Goal: Transaction & Acquisition: Purchase product/service

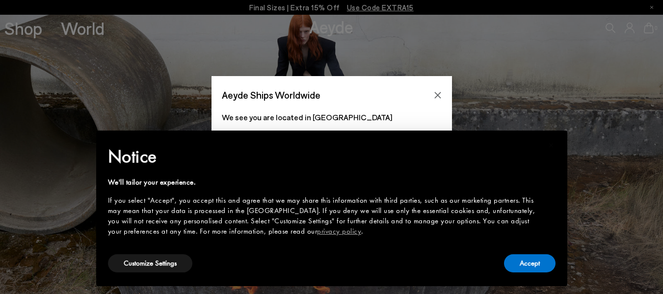
click at [441, 95] on icon "Close" at bounding box center [438, 95] width 8 height 8
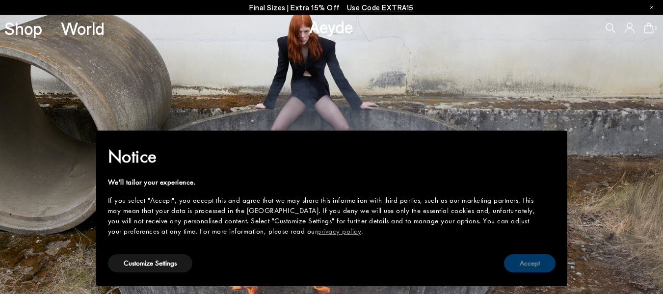
click at [511, 267] on button "Accept" at bounding box center [530, 263] width 52 height 18
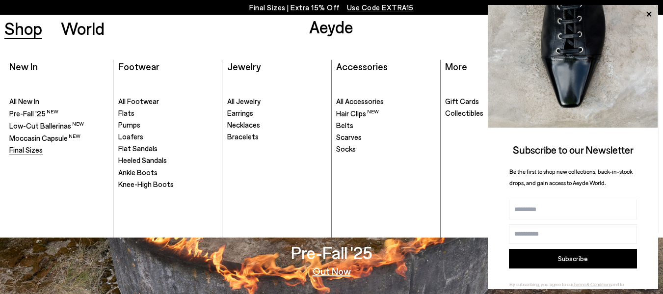
click at [18, 150] on span "Final Sizes" at bounding box center [25, 149] width 33 height 9
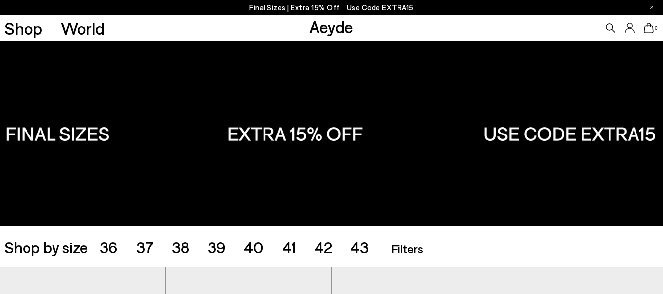
click at [258, 243] on span "40" at bounding box center [254, 247] width 20 height 19
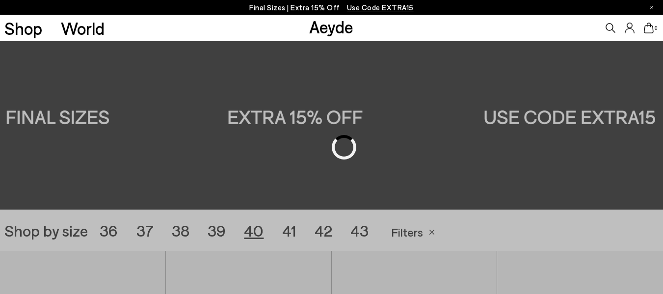
scroll to position [185, 0]
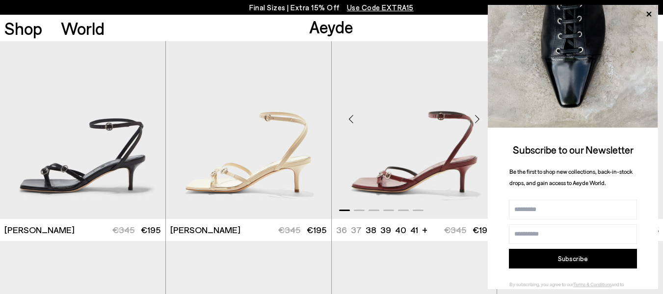
scroll to position [529, 0]
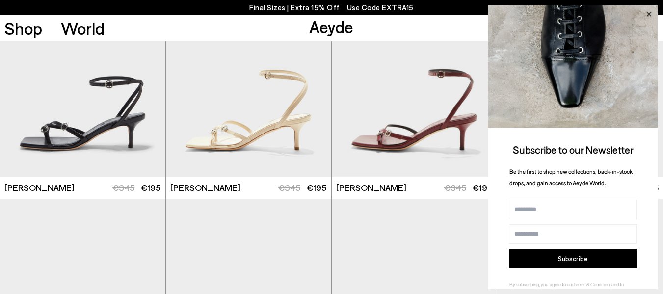
click at [647, 11] on icon at bounding box center [649, 14] width 13 height 13
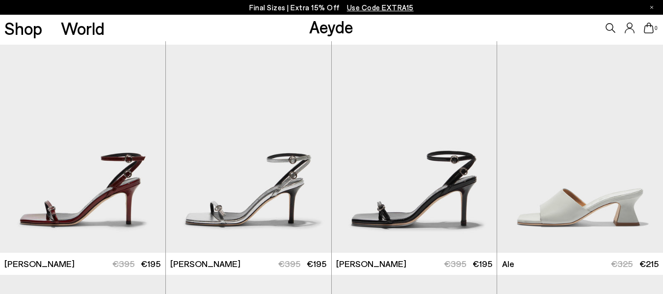
scroll to position [725, 0]
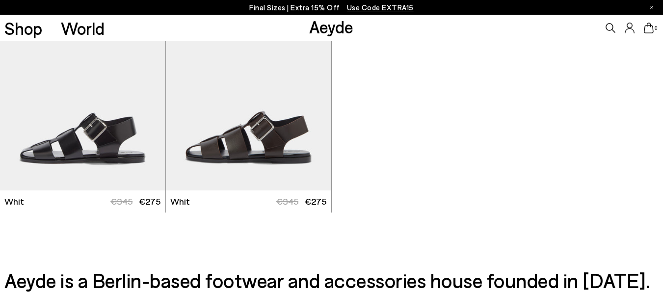
scroll to position [2149, 0]
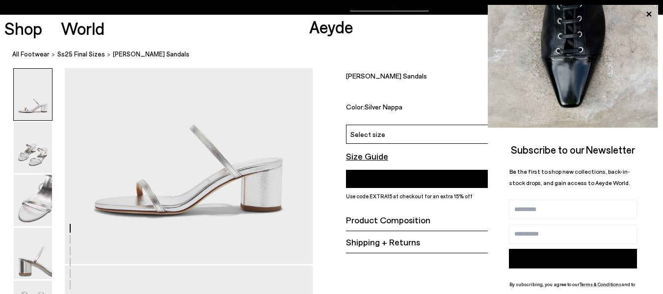
scroll to position [135, 0]
click at [651, 13] on icon at bounding box center [649, 14] width 5 height 5
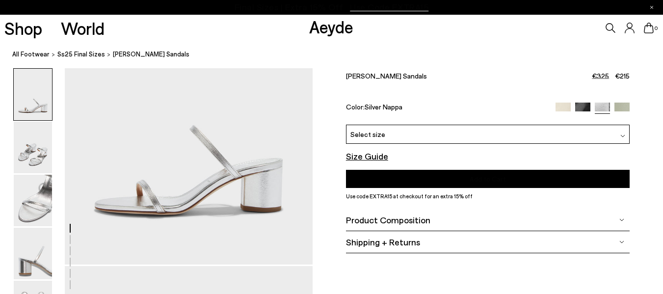
click at [443, 220] on div "Product Composition" at bounding box center [488, 220] width 284 height 22
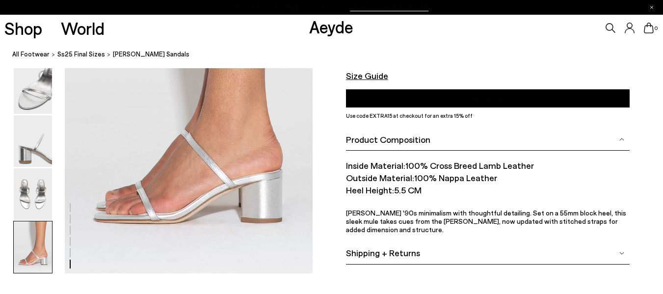
scroll to position [1788, 0]
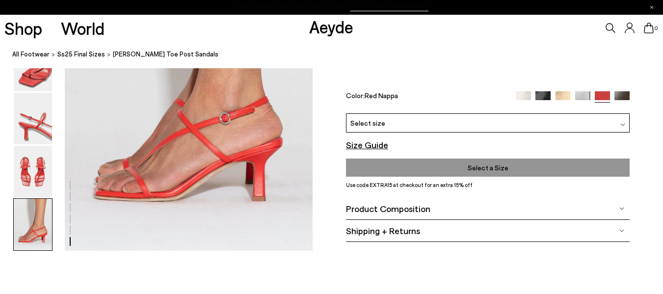
scroll to position [1810, 0]
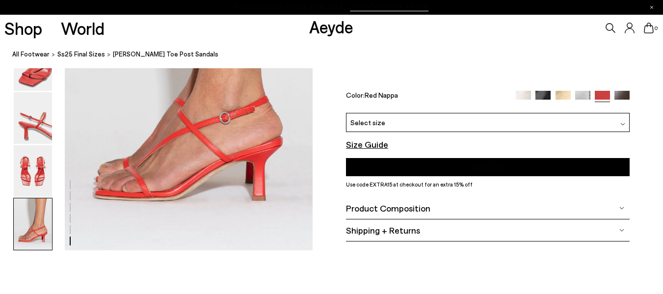
click at [430, 205] on div "Product Composition" at bounding box center [488, 208] width 284 height 22
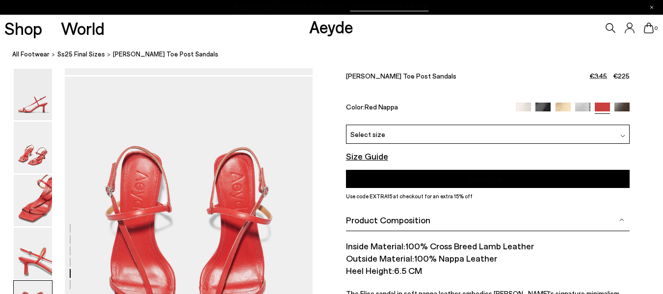
scroll to position [1321, 0]
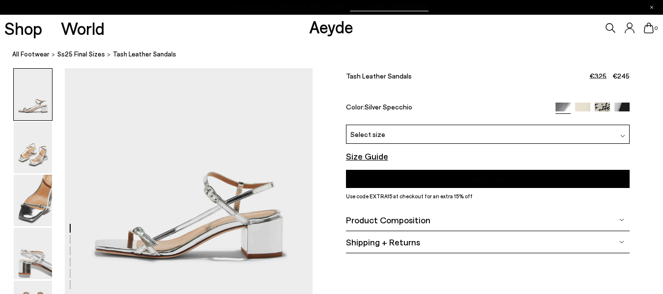
scroll to position [115, 0]
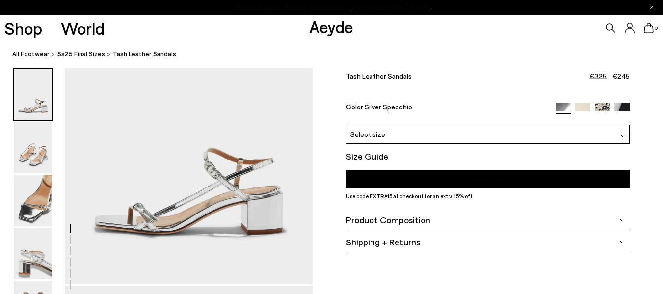
drag, startPoint x: 235, startPoint y: 156, endPoint x: 455, endPoint y: 66, distance: 237.7
click at [455, 66] on nav "All Footwear Ss25 Final Sizes Tash Leather Sandals" at bounding box center [337, 54] width 651 height 27
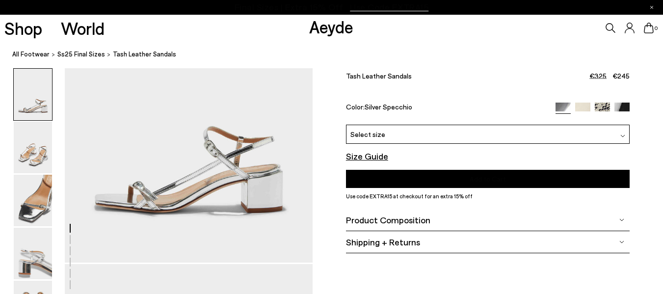
scroll to position [139, 0]
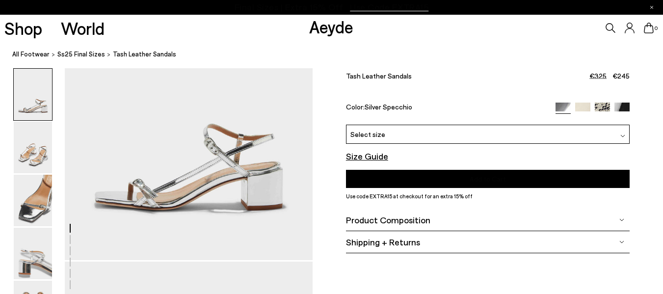
click at [605, 105] on img at bounding box center [602, 110] width 15 height 15
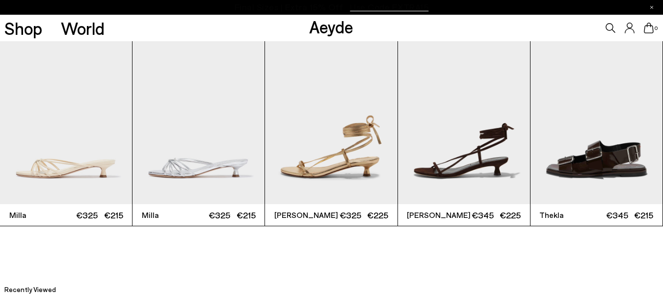
scroll to position [2106, 0]
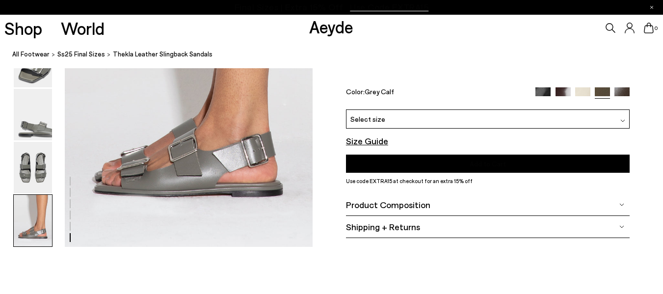
scroll to position [1815, 0]
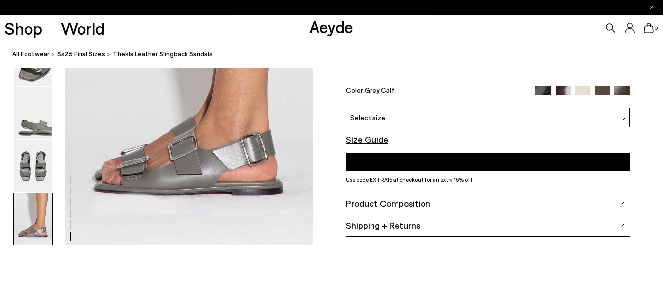
click at [592, 116] on div "Select size" at bounding box center [488, 117] width 284 height 19
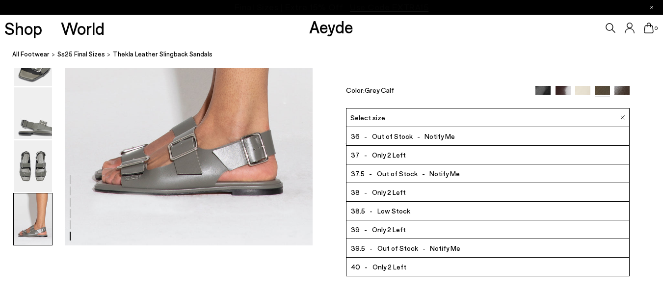
click at [450, 266] on li "40 - Only 2 Left" at bounding box center [488, 267] width 283 height 19
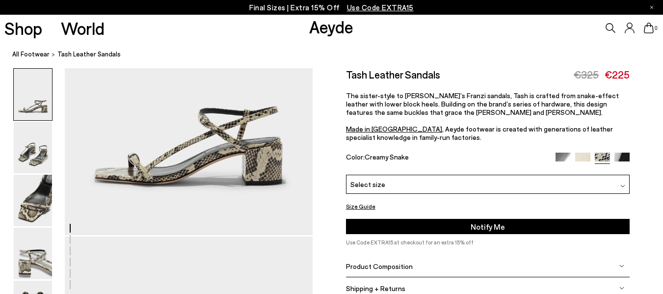
scroll to position [166, 0]
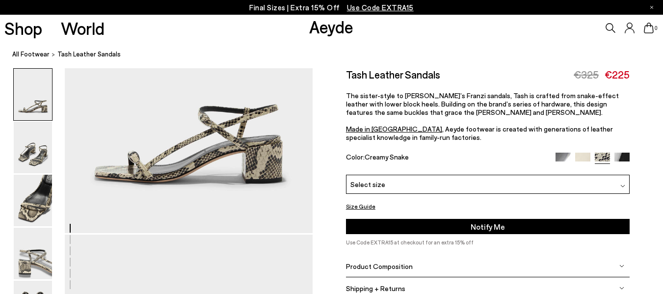
click at [409, 183] on div "Select size" at bounding box center [488, 184] width 284 height 19
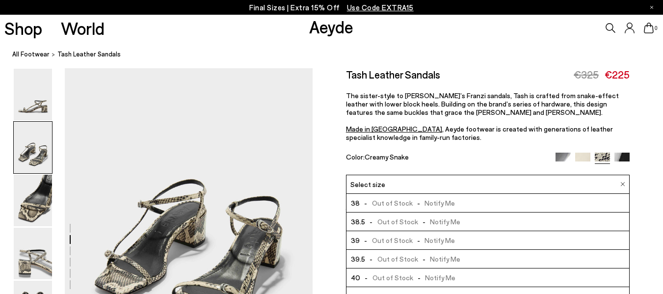
scroll to position [367, 0]
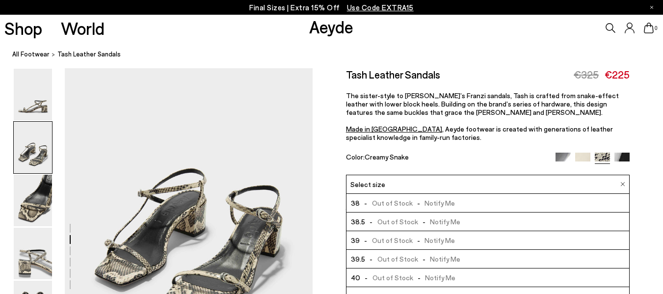
click at [432, 139] on p "The sister-style to [PERSON_NAME]’s Franzi sandals, Tash is crafted from snake-…" at bounding box center [488, 116] width 284 height 50
